Goal: Transaction & Acquisition: Purchase product/service

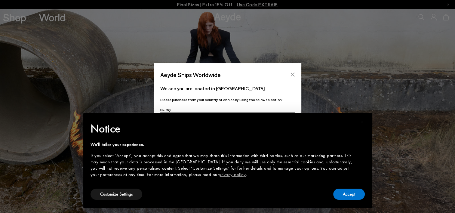
click at [293, 76] on icon "Close" at bounding box center [293, 75] width 4 height 4
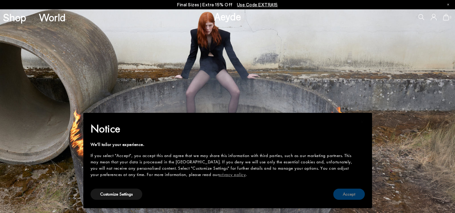
click at [347, 196] on button "Accept" at bounding box center [349, 194] width 32 height 11
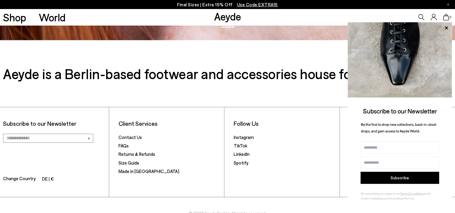
scroll to position [995, 0]
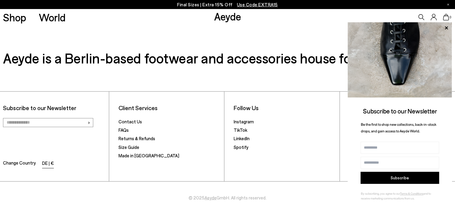
click at [44, 163] on li "DE | €" at bounding box center [48, 163] width 12 height 8
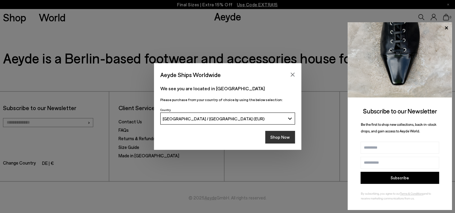
click at [282, 138] on button "Shop Now" at bounding box center [280, 137] width 30 height 13
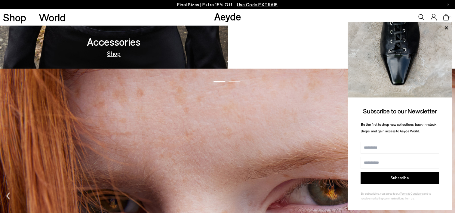
scroll to position [692, 0]
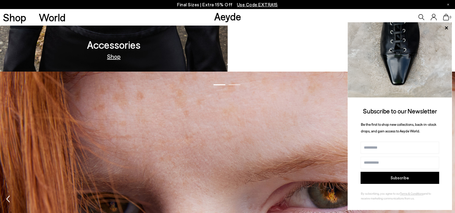
click at [446, 101] on div "Subscribe to our Newsletter Be the first to shop new collections, back-in-stock…" at bounding box center [400, 116] width 104 height 188
click at [447, 29] on icon at bounding box center [446, 28] width 8 height 8
click at [446, 28] on icon at bounding box center [446, 27] width 3 height 3
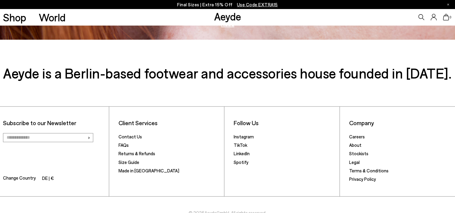
scroll to position [995, 0]
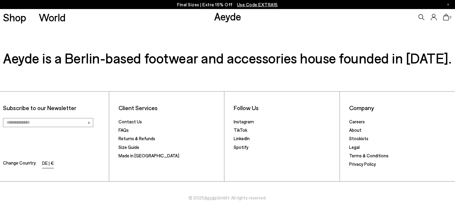
click at [45, 164] on li "DE | €" at bounding box center [48, 163] width 12 height 8
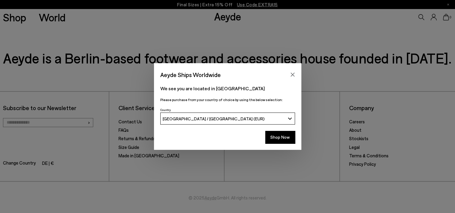
click at [286, 119] on button "[GEOGRAPHIC_DATA] / [GEOGRAPHIC_DATA] (EUR)" at bounding box center [227, 119] width 135 height 12
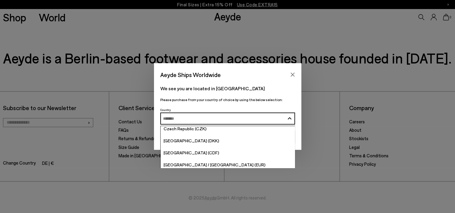
scroll to position [572, 0]
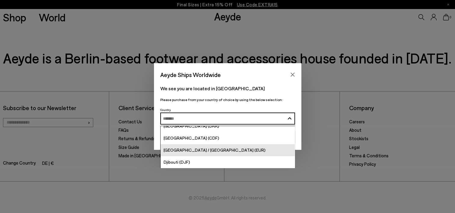
click at [212, 150] on span "[GEOGRAPHIC_DATA] / [GEOGRAPHIC_DATA] (EUR)" at bounding box center [215, 149] width 102 height 5
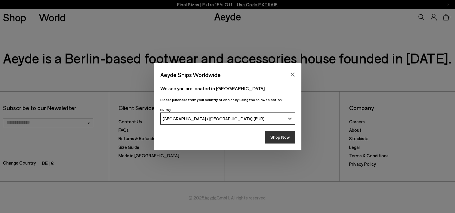
click at [281, 135] on button "Shop Now" at bounding box center [280, 137] width 30 height 13
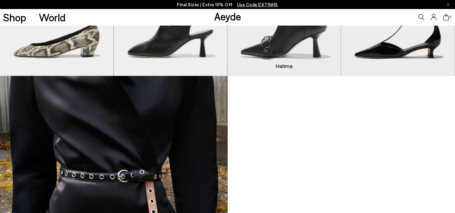
scroll to position [634, 0]
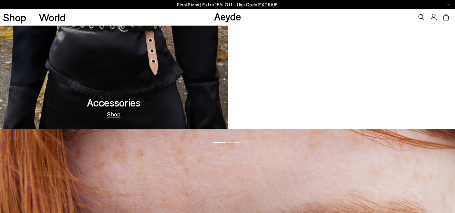
click at [344, 104] on h3 "Moccasin Capsule" at bounding box center [342, 102] width 82 height 11
click at [341, 113] on link "Out Now" at bounding box center [341, 114] width 23 height 6
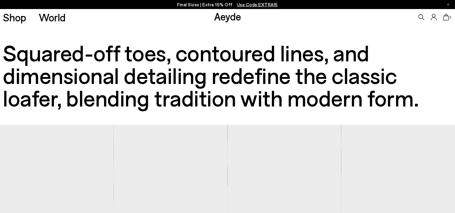
click at [432, 16] on icon at bounding box center [434, 17] width 6 height 7
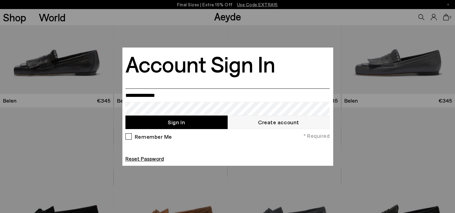
scroll to position [180, 0]
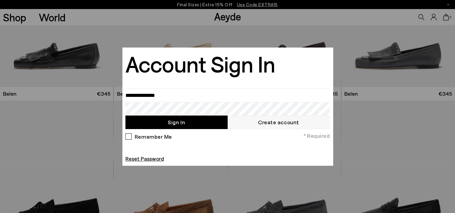
click at [341, 63] on div at bounding box center [227, 106] width 455 height 213
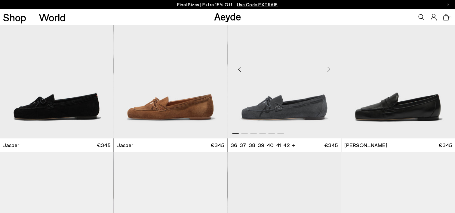
scroll to position [301, 0]
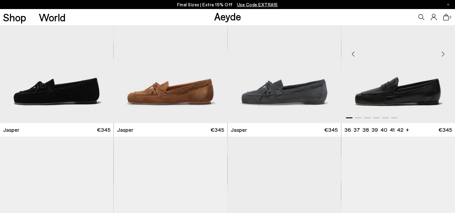
click at [386, 96] on img "1 / 6" at bounding box center [398, 51] width 114 height 143
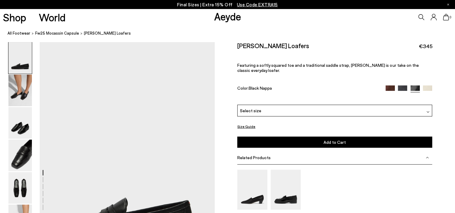
click at [278, 105] on div "Select size" at bounding box center [334, 111] width 195 height 12
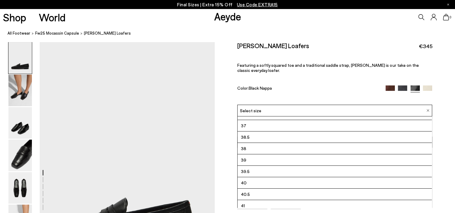
scroll to position [30, 0]
click at [259, 167] on li "40" at bounding box center [335, 171] width 194 height 11
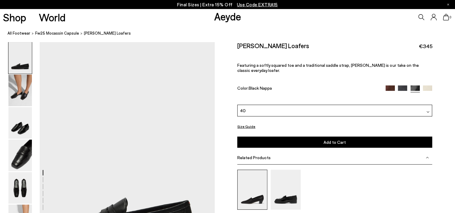
click at [259, 170] on img at bounding box center [252, 190] width 30 height 40
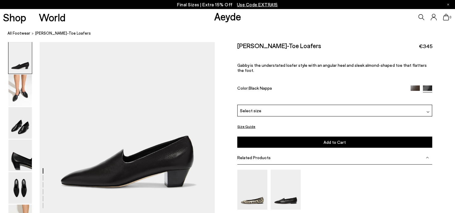
click at [428, 110] on img at bounding box center [428, 111] width 3 height 3
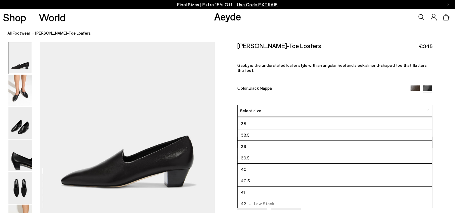
scroll to position [33, 0]
click at [252, 163] on li "40" at bounding box center [335, 168] width 194 height 11
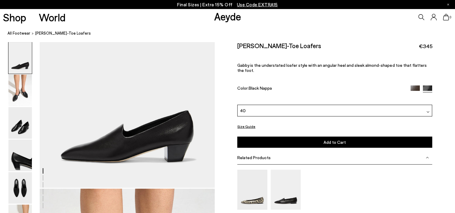
scroll to position [60, 0]
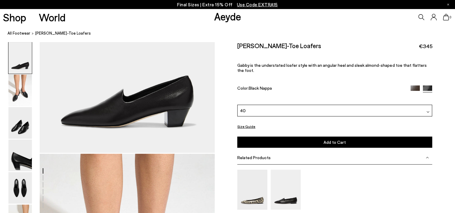
click at [347, 138] on button "Add to Cart Select a Size First" at bounding box center [334, 142] width 195 height 11
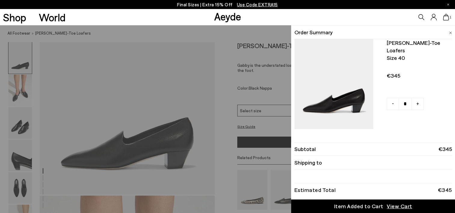
scroll to position [0, 0]
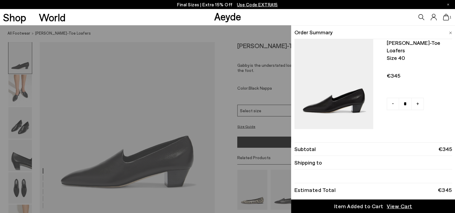
click at [449, 32] on img at bounding box center [450, 33] width 3 height 3
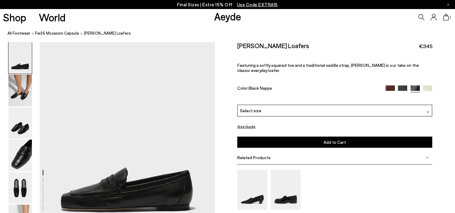
scroll to position [90, 0]
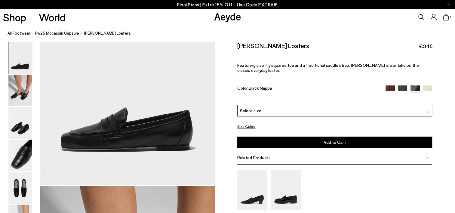
click at [268, 107] on div "Select size" at bounding box center [334, 111] width 195 height 12
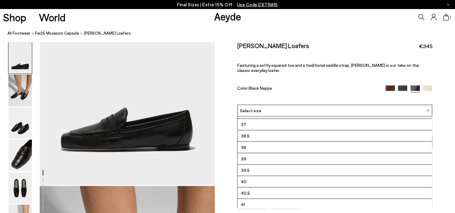
scroll to position [30, 0]
click at [248, 168] on li "40" at bounding box center [335, 171] width 194 height 11
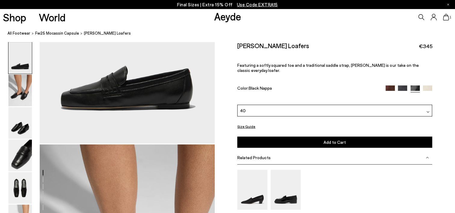
scroll to position [150, 0]
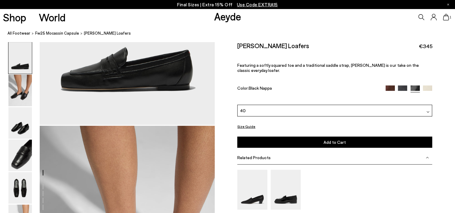
click at [312, 137] on button "Add to Cart Select a Size First" at bounding box center [334, 142] width 195 height 11
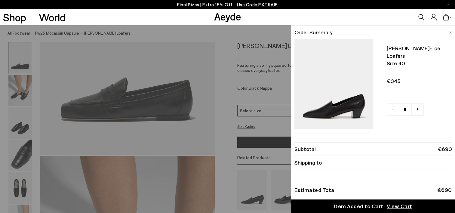
scroll to position [131, 0]
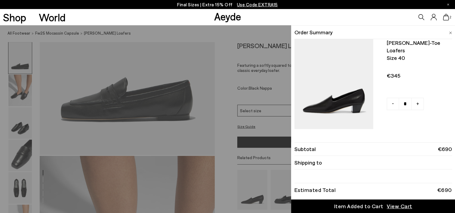
click at [393, 103] on link "-" at bounding box center [393, 104] width 12 height 12
type input "*"
click at [399, 81] on div "[PERSON_NAME]-toe loafers Size 40 €345 - + No More Available" at bounding box center [412, 74] width 79 height 77
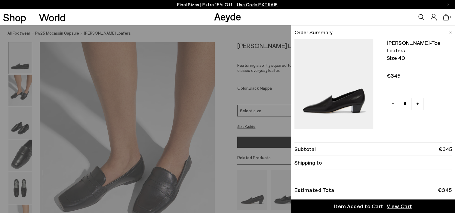
scroll to position [271, 0]
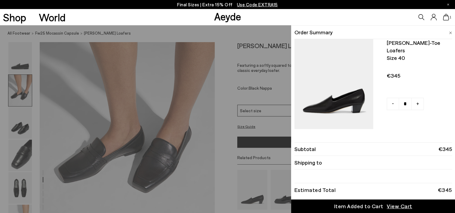
click at [379, 205] on div "Item Added to Cart" at bounding box center [358, 206] width 49 height 8
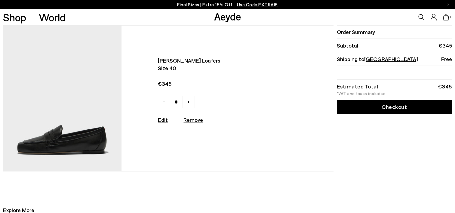
click at [376, 107] on link "Checkout" at bounding box center [394, 107] width 115 height 14
